Goal: Find specific page/section: Find specific page/section

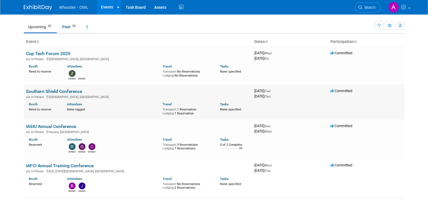
scroll to position [28, 0]
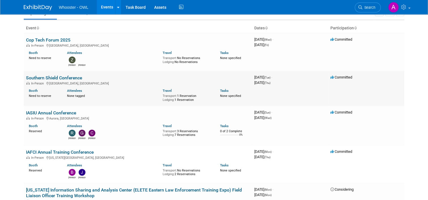
click at [67, 77] on link "Southern Shield Conference" at bounding box center [54, 77] width 56 height 5
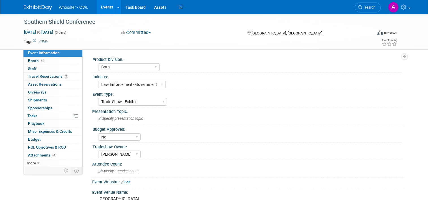
select select "Both"
select select "Law Enforcement - Government"
select select "Trade Show - Exhibit"
select select "No"
select select "Kamila Castaneda"
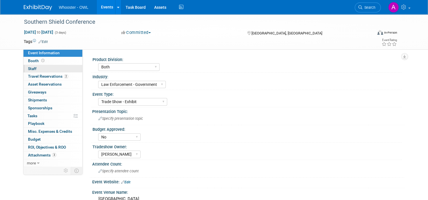
click at [48, 70] on link "0 Staff 0" at bounding box center [52, 69] width 59 height 8
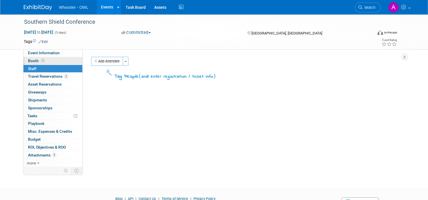
click at [52, 61] on link "Booth" at bounding box center [52, 61] width 59 height 8
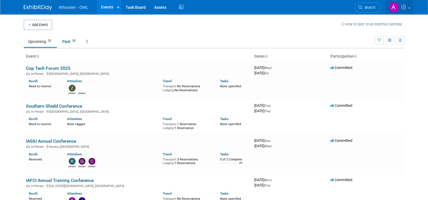
click at [408, 5] on icon at bounding box center [404, 7] width 7 height 5
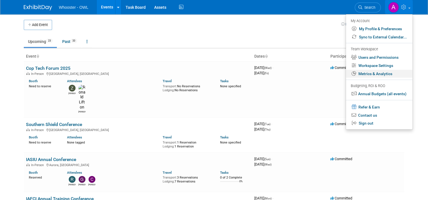
click at [392, 75] on link "Metrics & Analytics" at bounding box center [379, 74] width 67 height 8
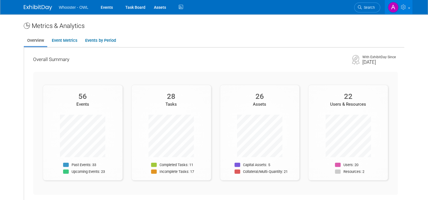
scroll to position [28, 0]
